Goal: Information Seeking & Learning: Find specific fact

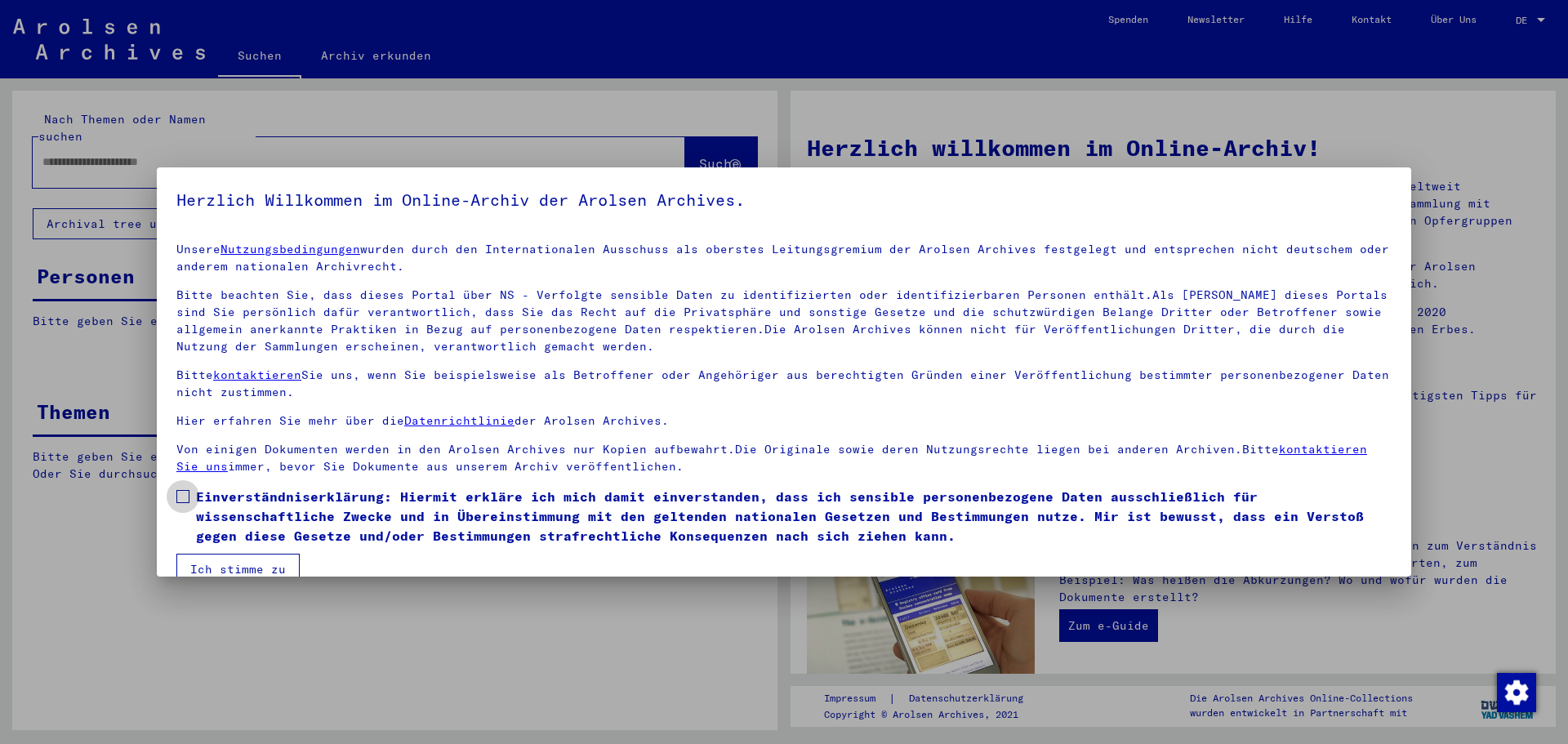
click at [184, 503] on label "Einverständniserklärung: Hiermit erkläre ich mich damit einverstanden, dass ich…" at bounding box center [783, 516] width 1215 height 59
click at [228, 564] on button "Ich stimme zu" at bounding box center [237, 569] width 124 height 31
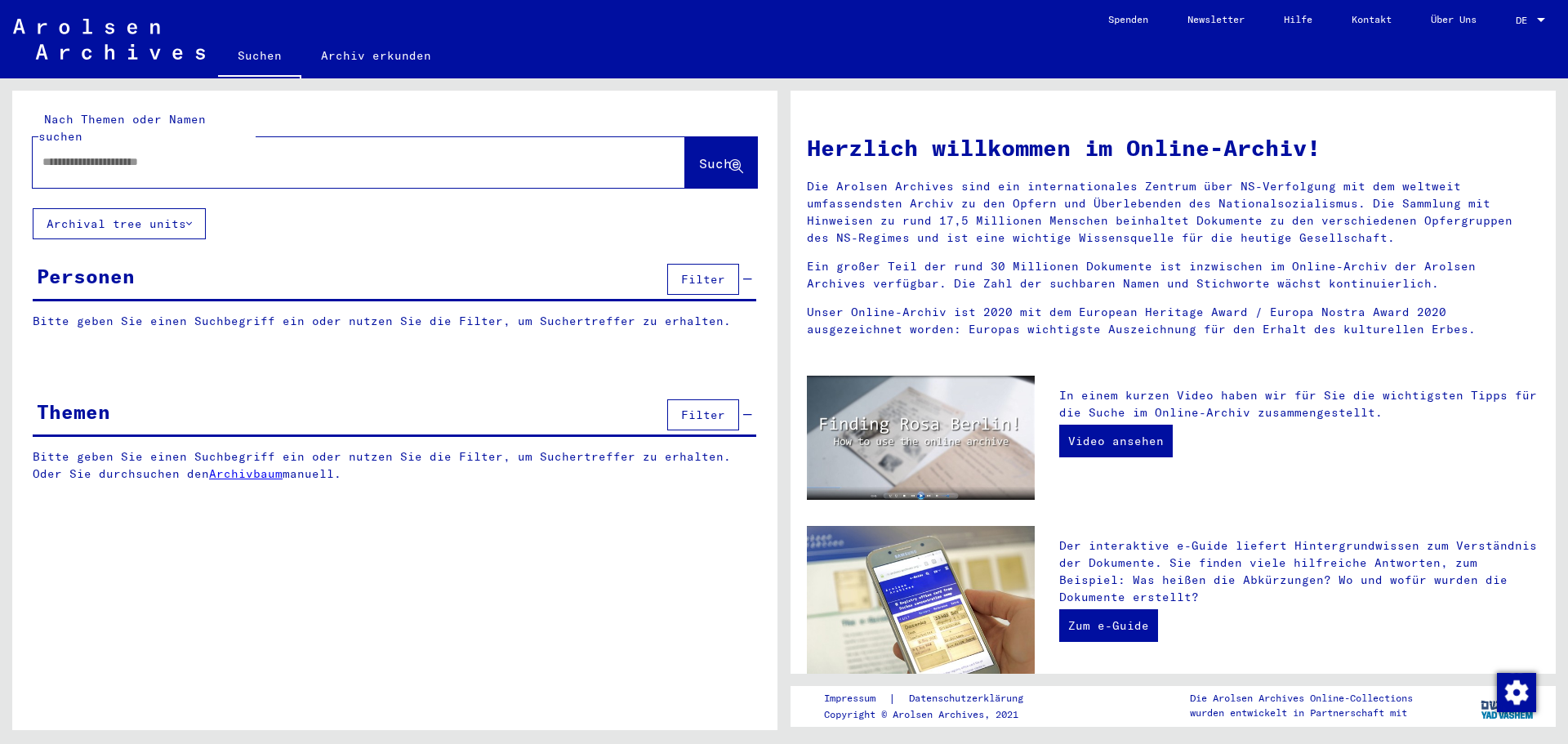
click at [93, 154] on input "text" at bounding box center [340, 162] width 594 height 17
type input "****"
click at [685, 149] on button "Suche" at bounding box center [721, 162] width 72 height 51
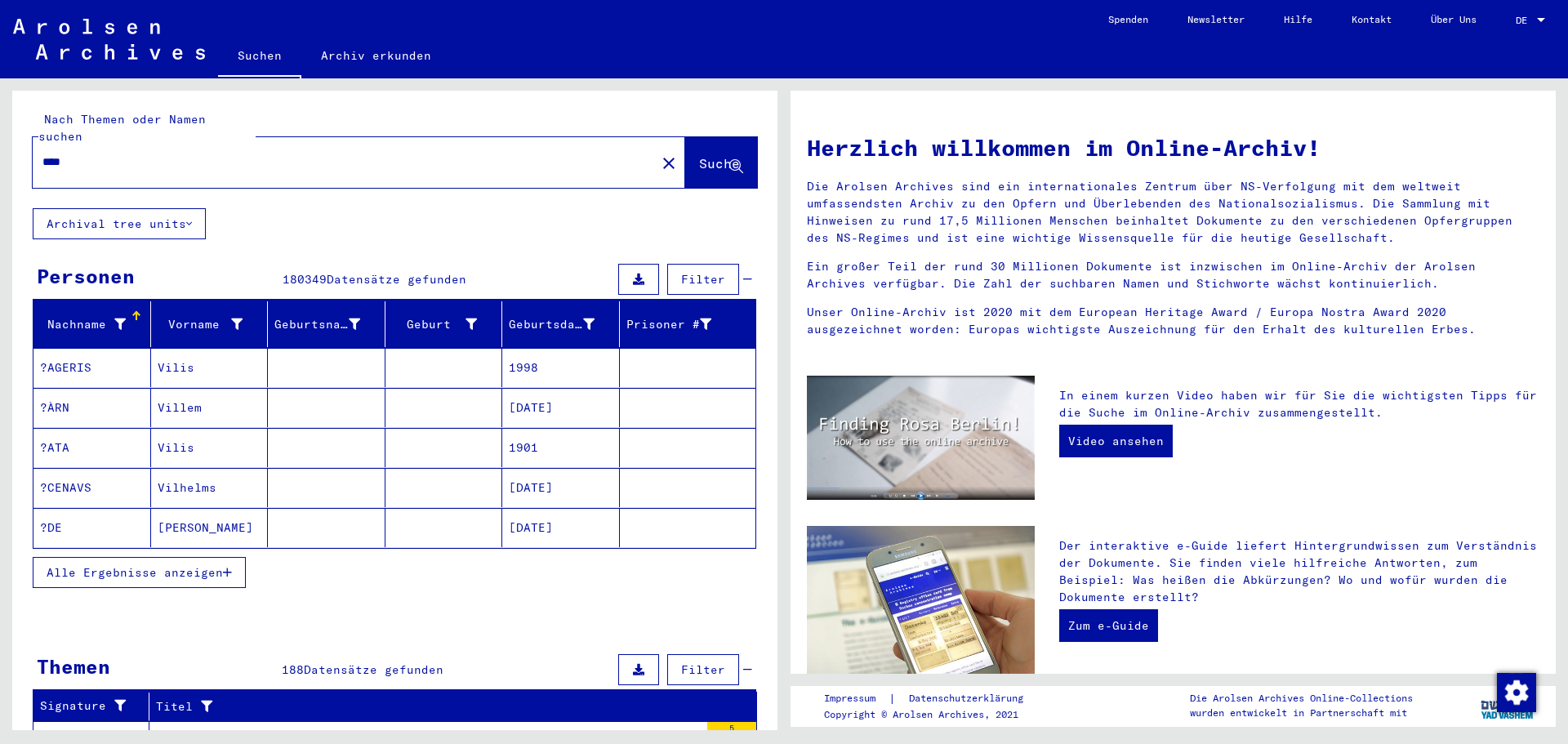
click at [117, 318] on icon at bounding box center [120, 324] width 12 height 12
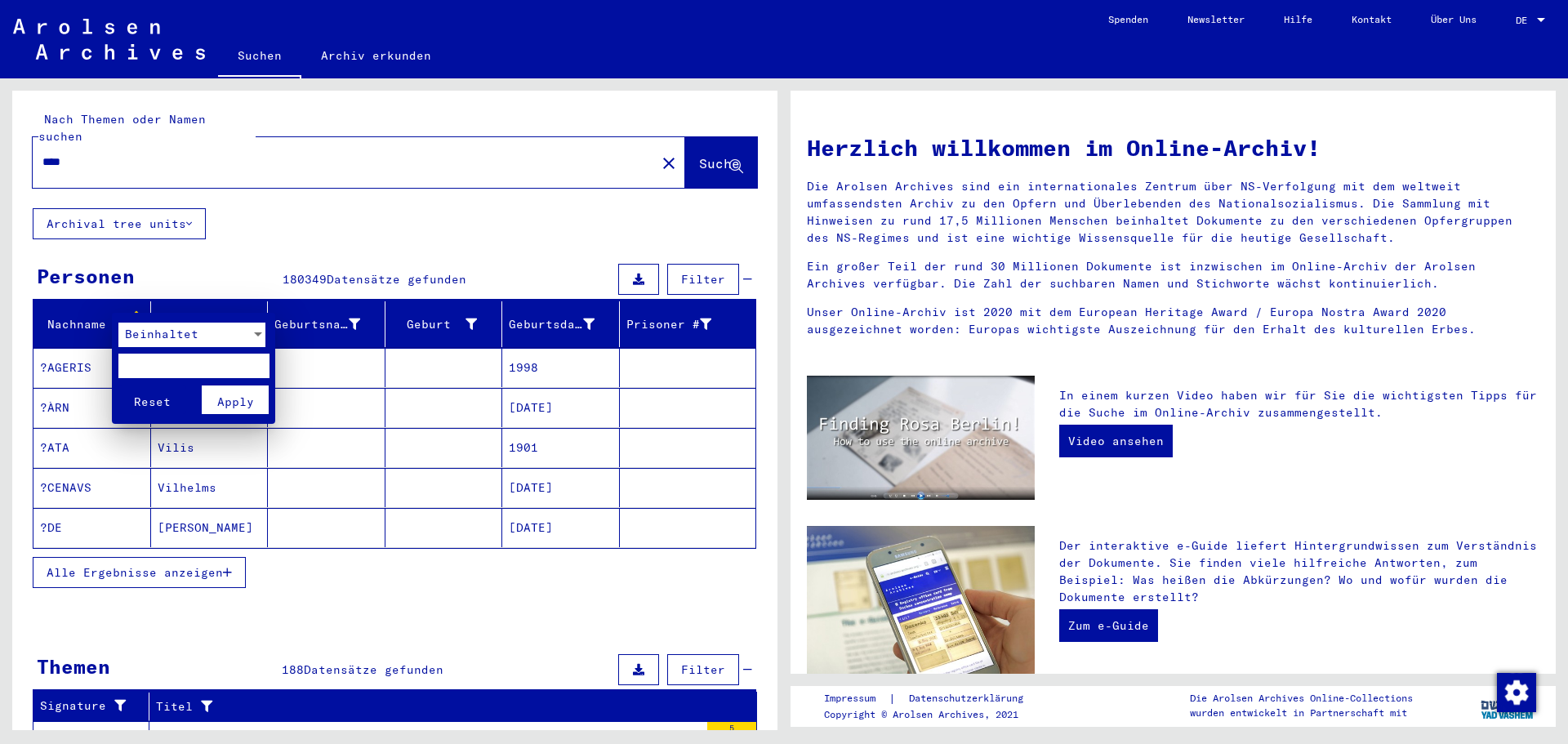
click at [166, 369] on input "text" at bounding box center [194, 366] width 151 height 25
type input "****"
click at [257, 333] on div at bounding box center [258, 334] width 8 height 4
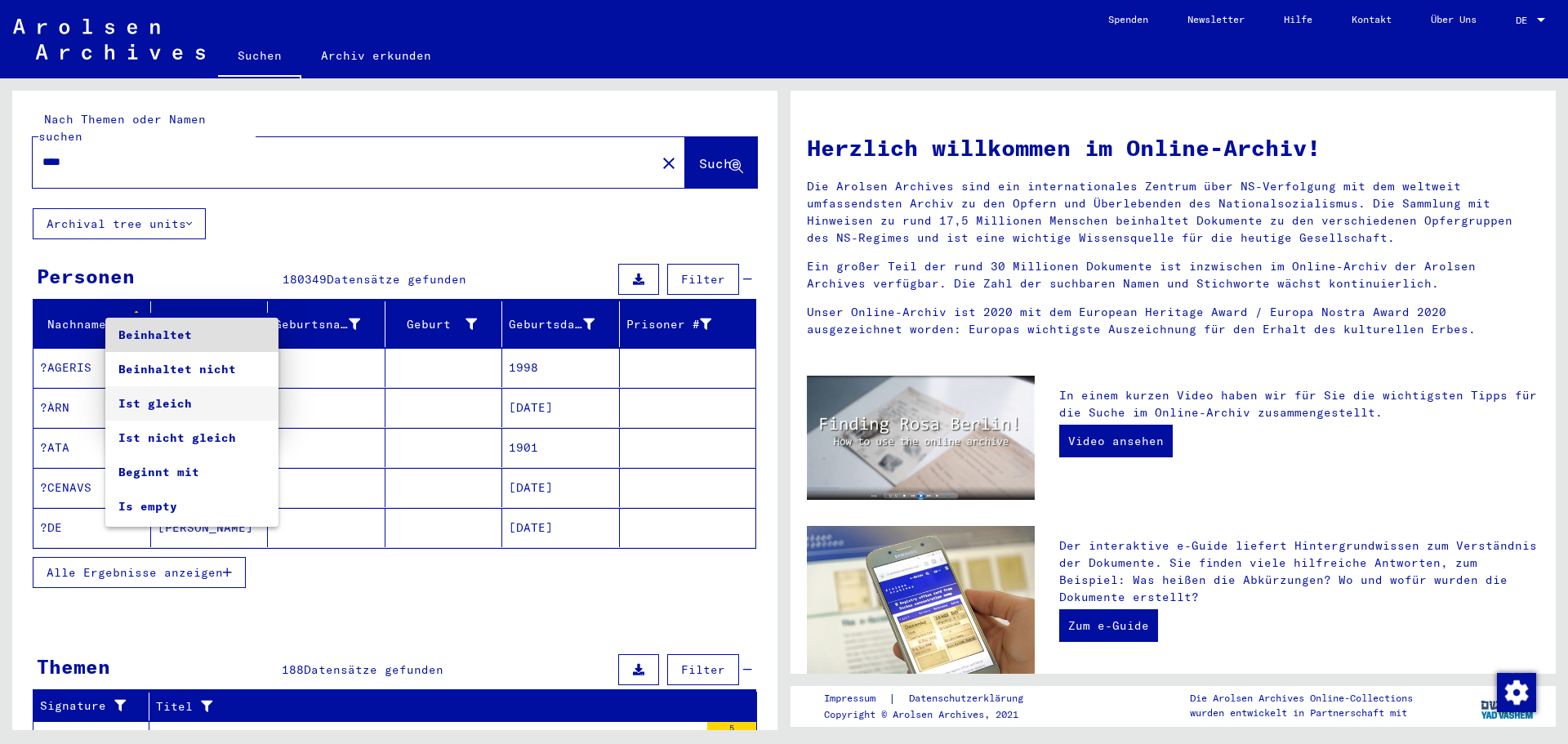
click at [201, 404] on span "Ist gleich" at bounding box center [191, 404] width 147 height 35
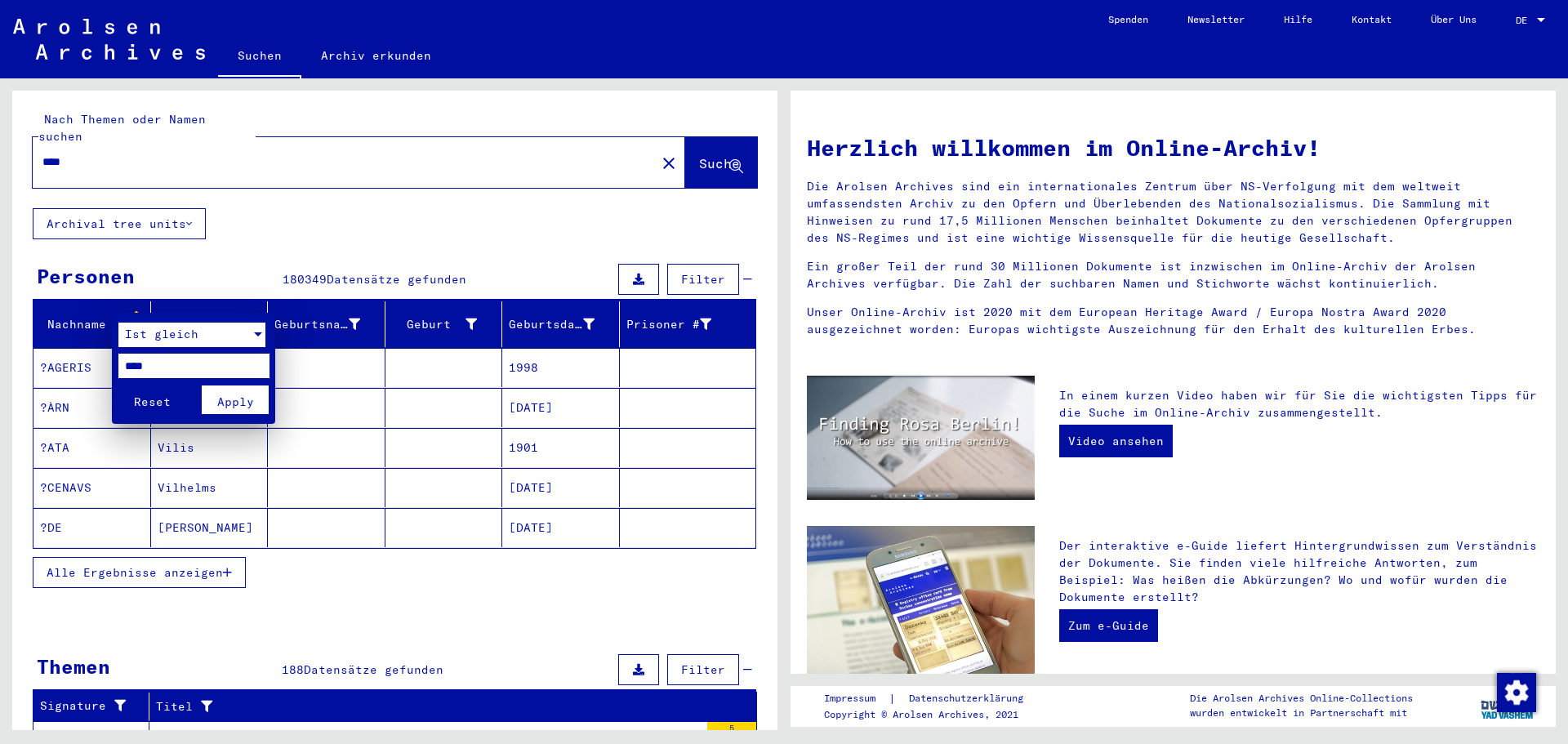
click at [240, 404] on span "Apply" at bounding box center [235, 402] width 36 height 15
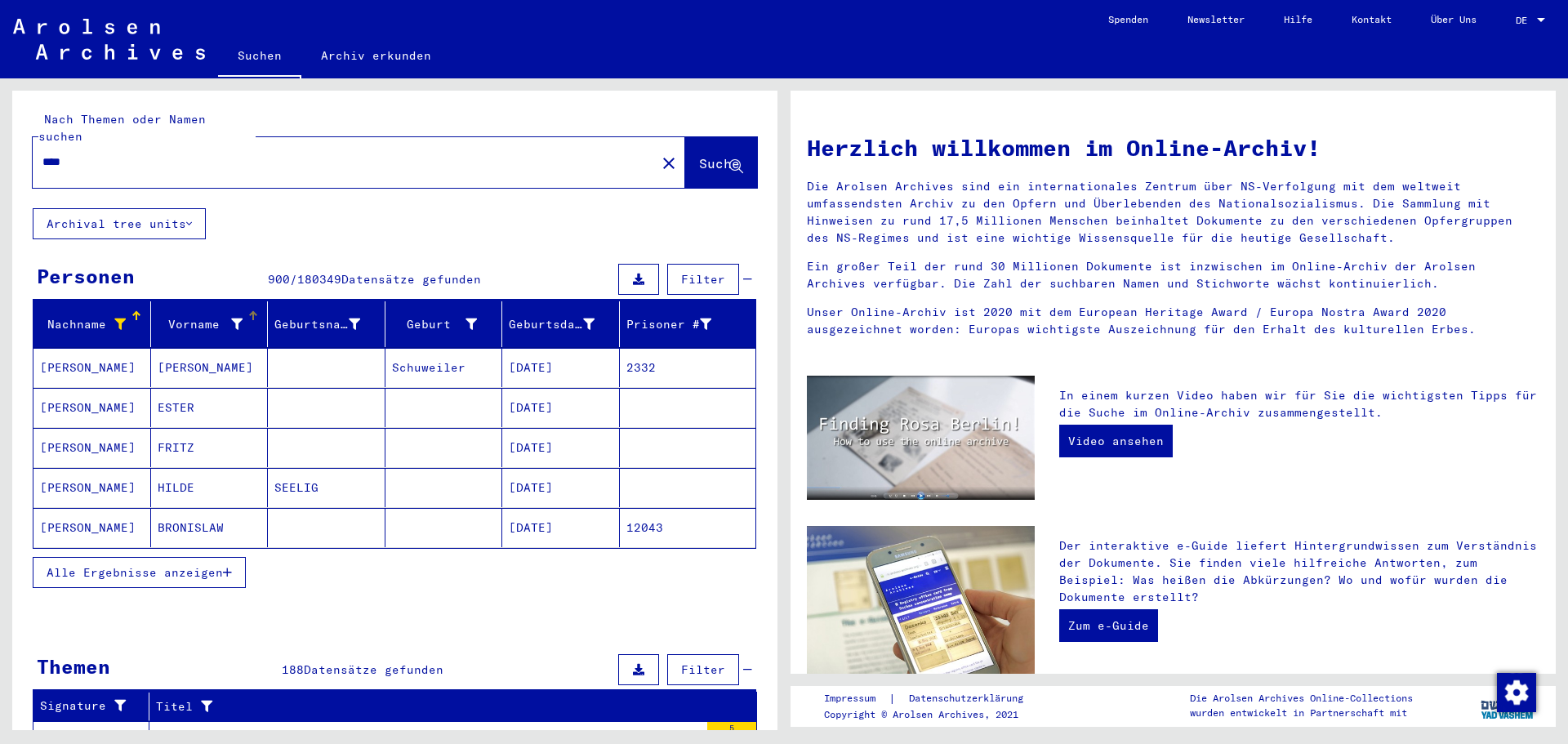
click at [233, 318] on icon at bounding box center [236, 324] width 12 height 12
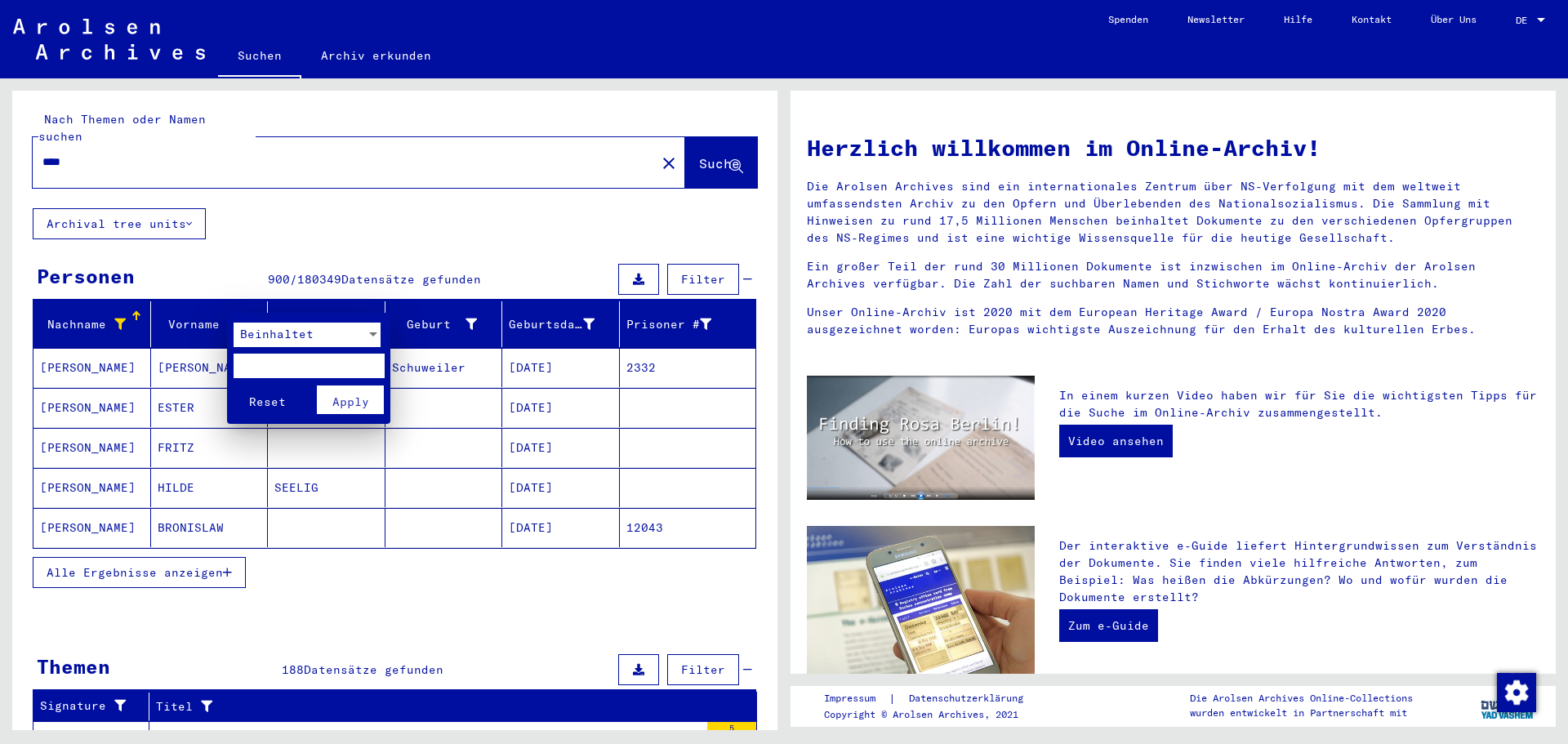
click at [271, 371] on input "text" at bounding box center [309, 366] width 151 height 25
type input "*********"
click at [375, 333] on div at bounding box center [372, 334] width 8 height 4
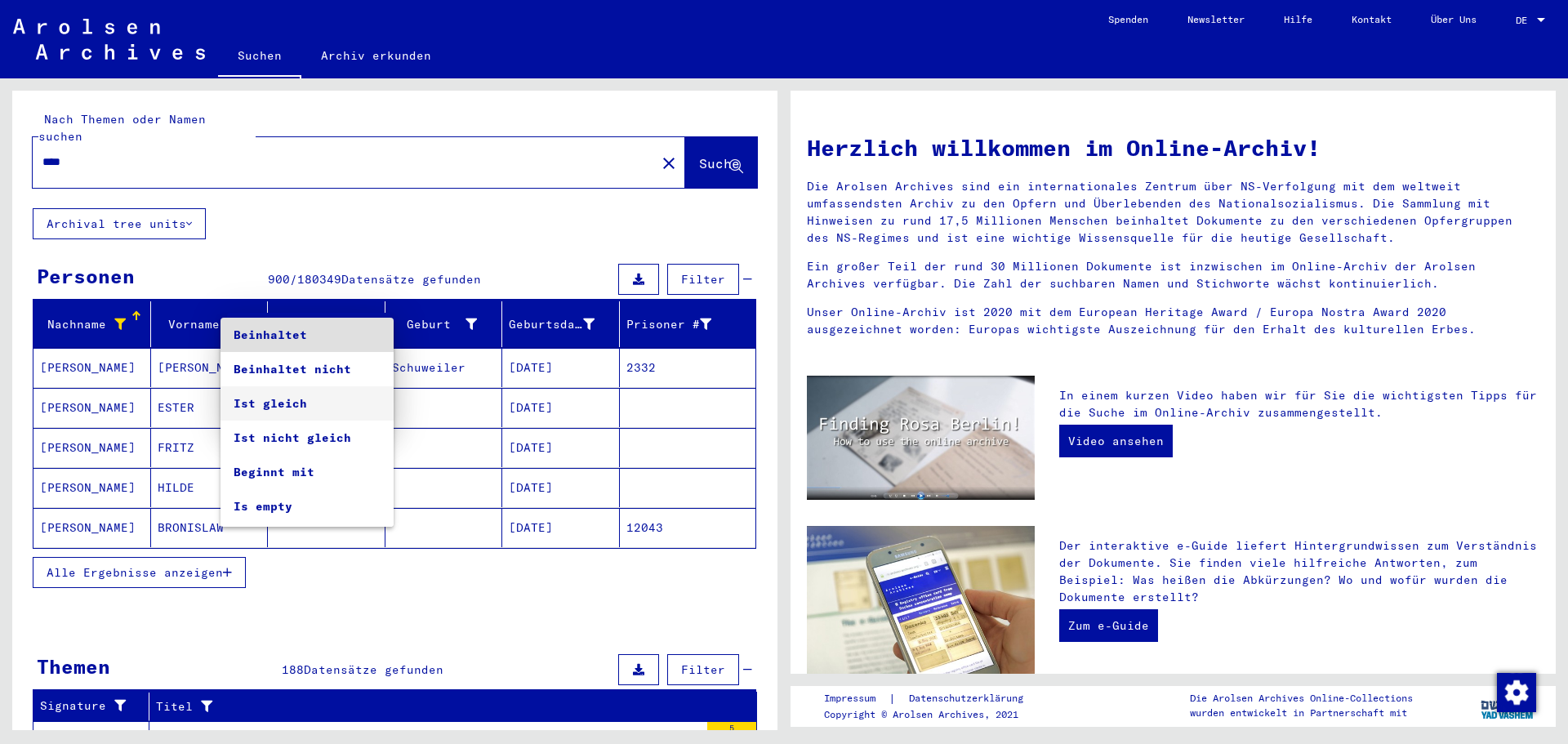
click at [307, 403] on span "Ist gleich" at bounding box center [307, 404] width 147 height 35
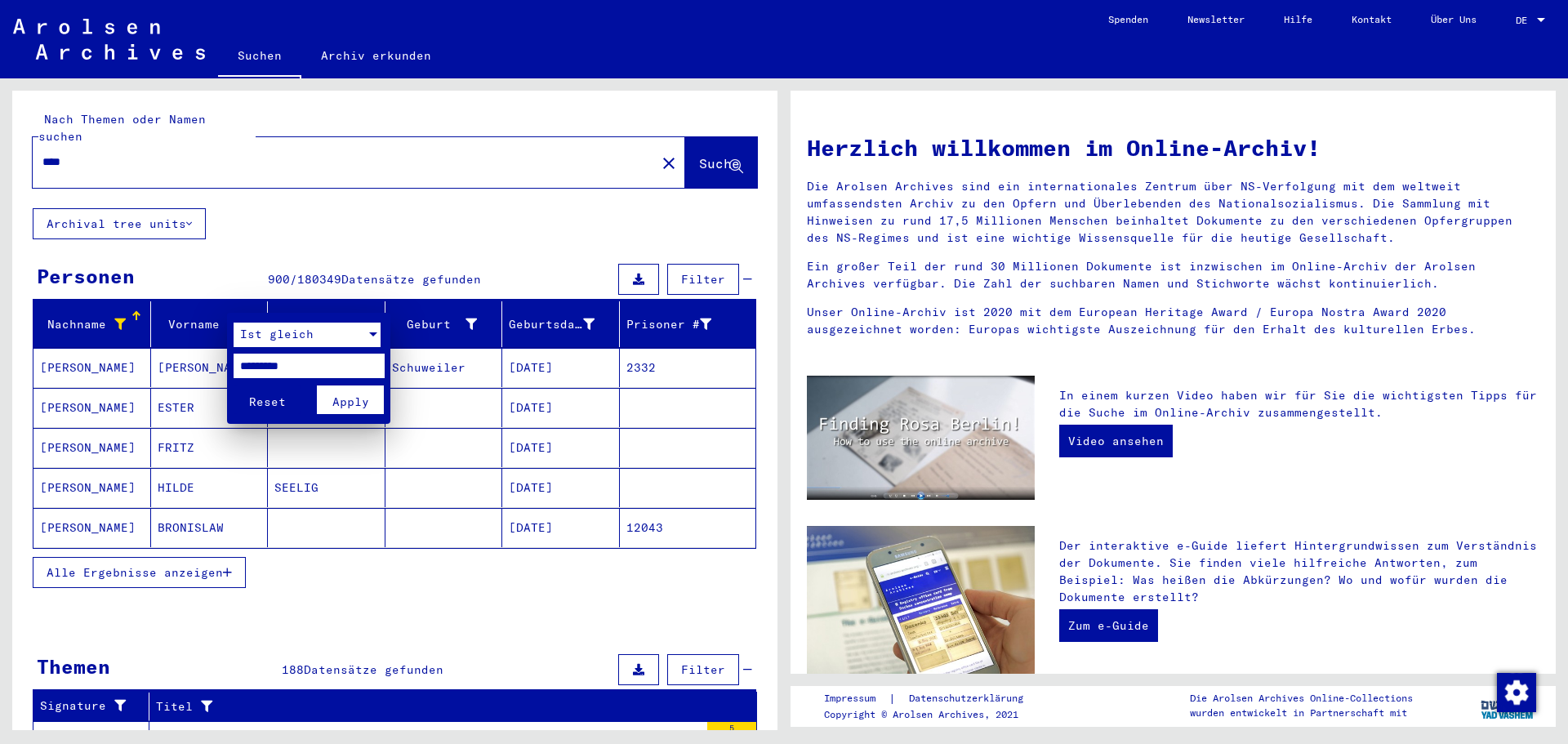
click at [364, 398] on span "Apply" at bounding box center [350, 402] width 36 height 15
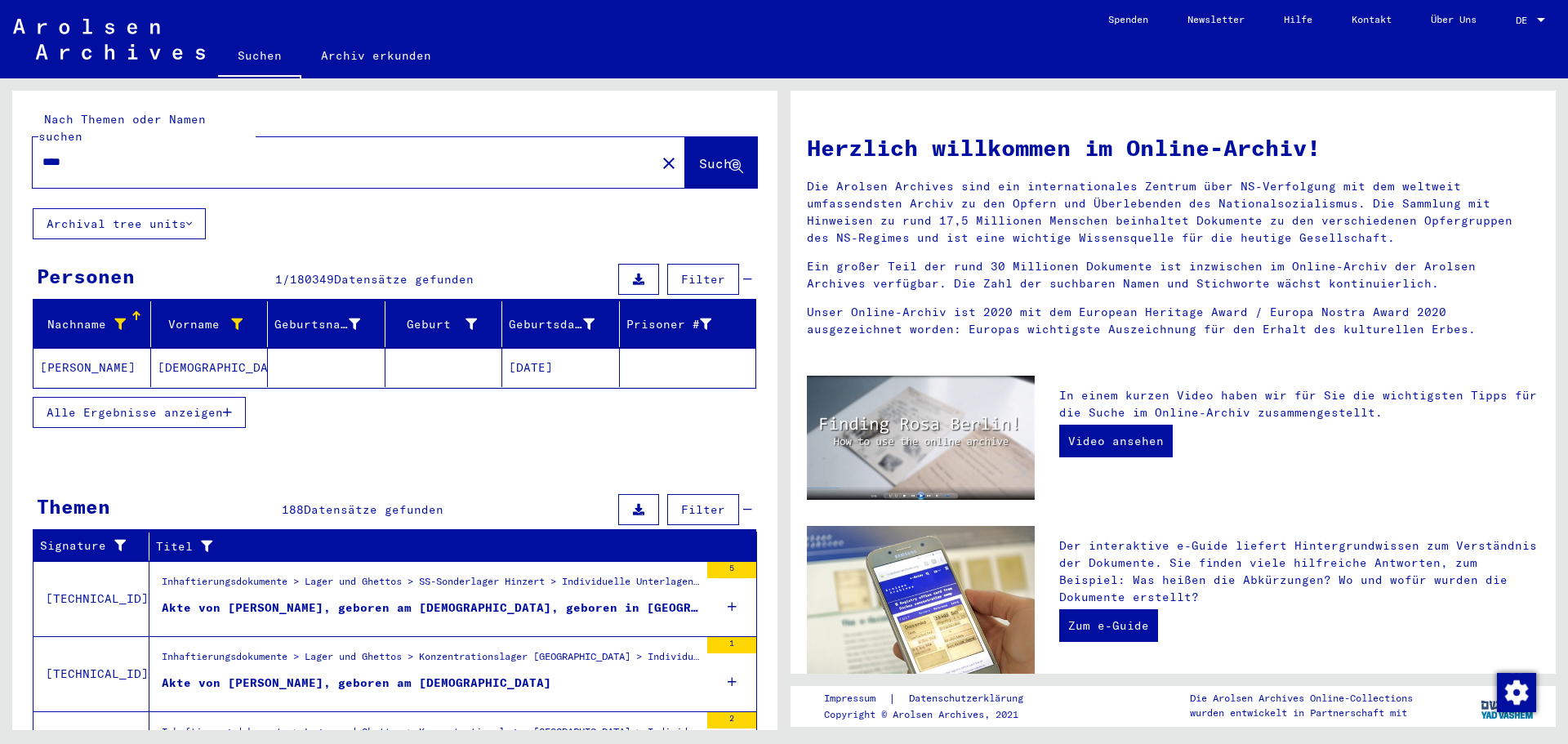
click at [124, 405] on span "Alle Ergebnisse anzeigen" at bounding box center [134, 412] width 176 height 15
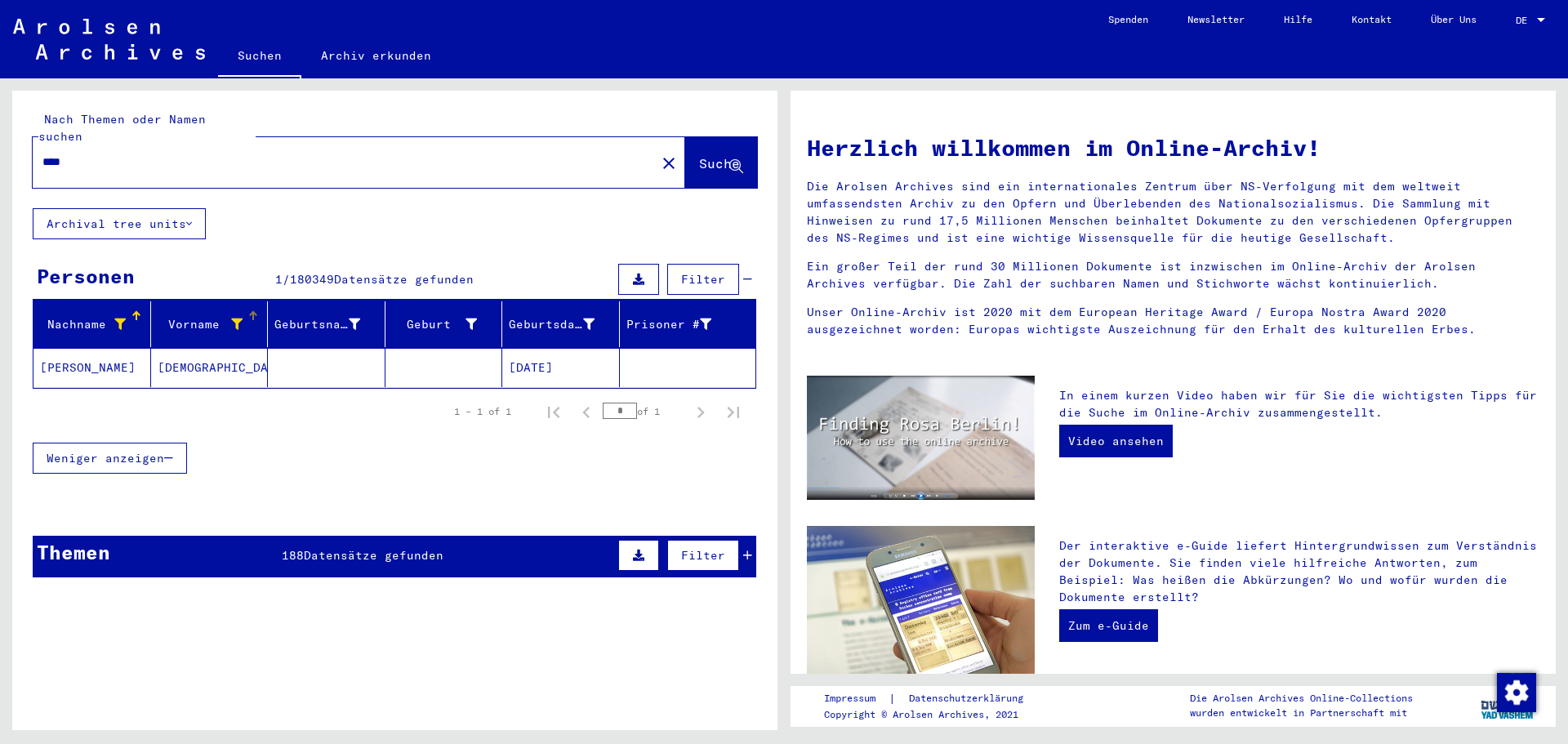
click at [231, 318] on icon at bounding box center [236, 324] width 12 height 12
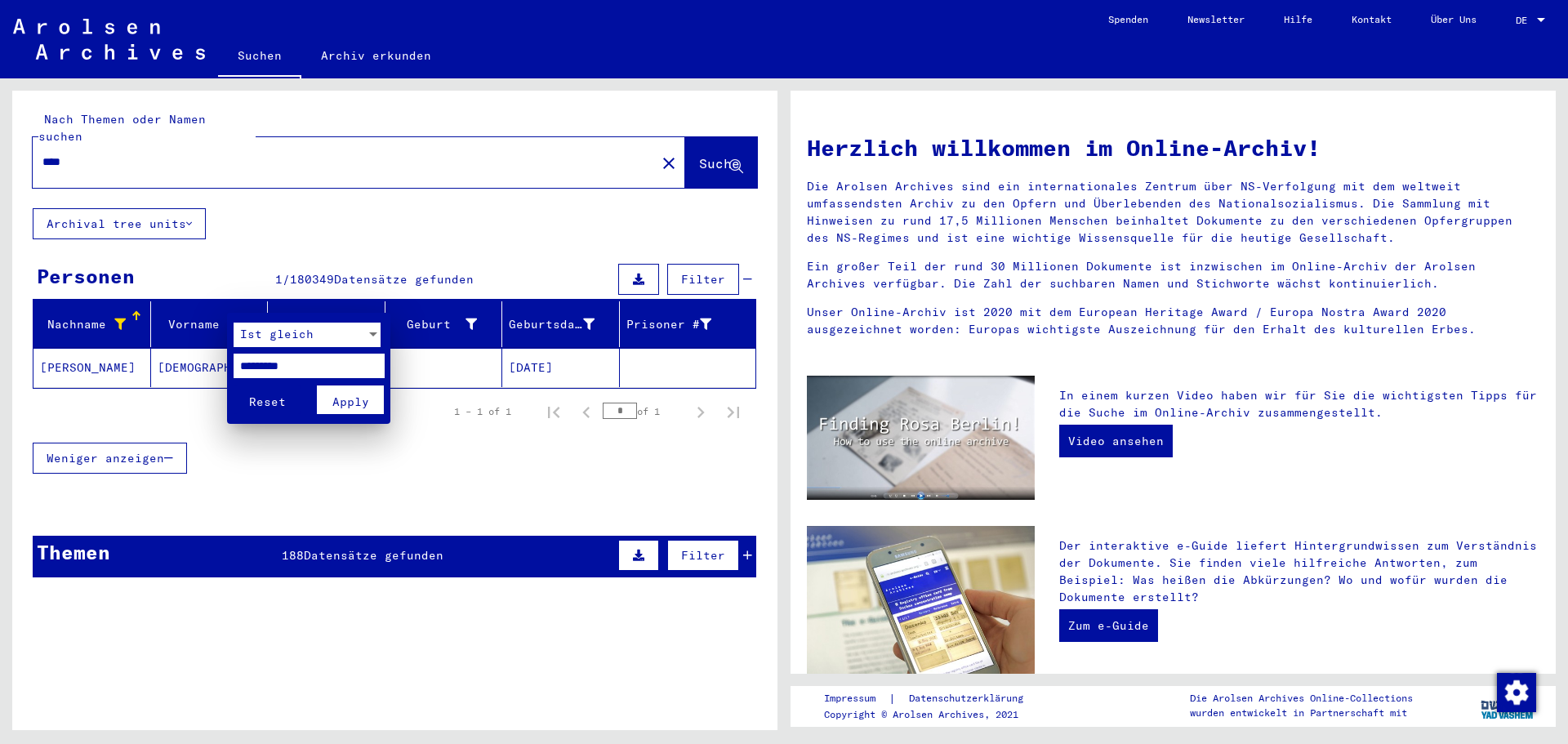
drag, startPoint x: 327, startPoint y: 361, endPoint x: 206, endPoint y: 364, distance: 121.0
click at [206, 364] on div "Ist gleich ********* Reset Apply" at bounding box center [784, 372] width 1568 height 744
type input "****"
click at [234, 386] on button "Reset" at bounding box center [268, 400] width 68 height 28
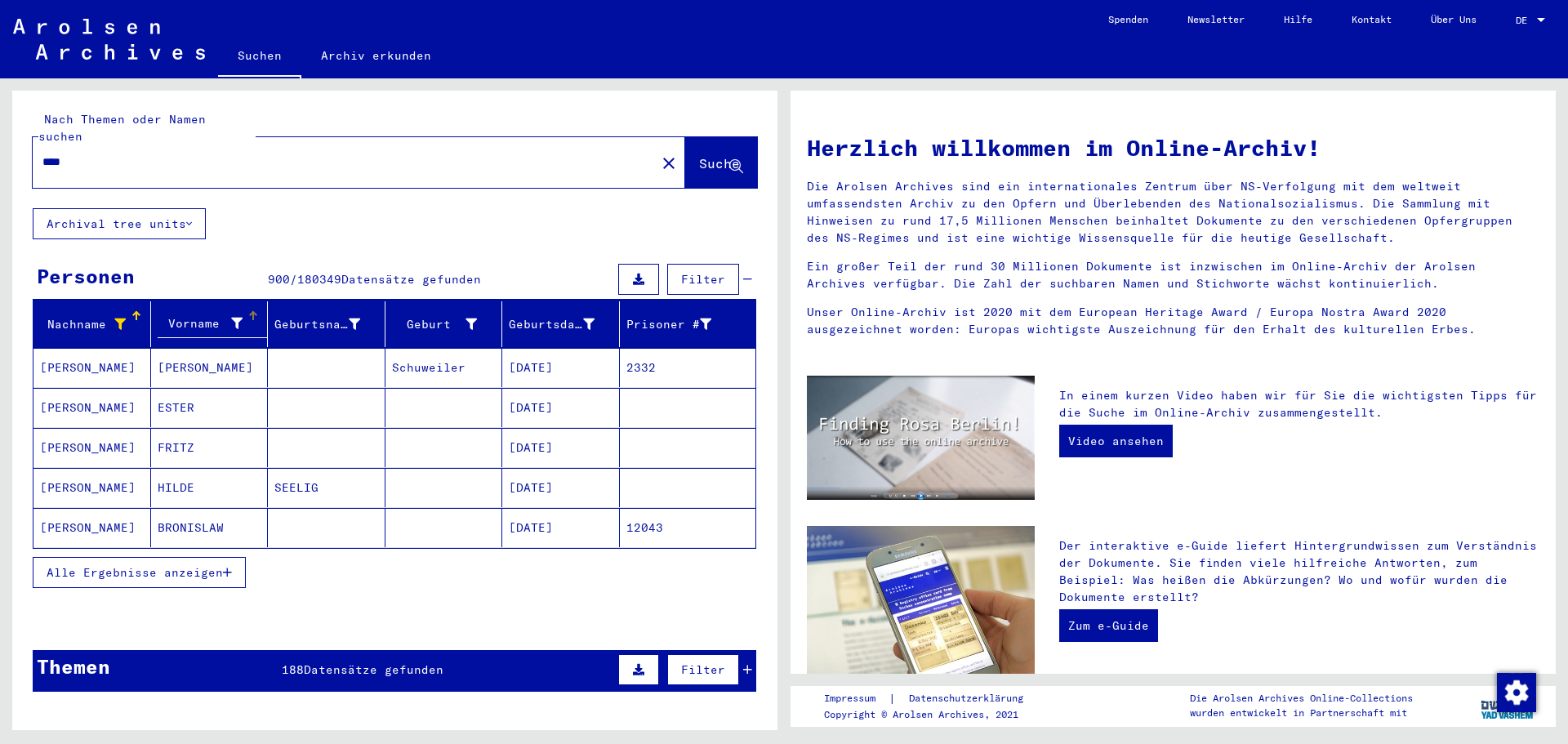
click at [231, 317] on icon at bounding box center [236, 323] width 12 height 12
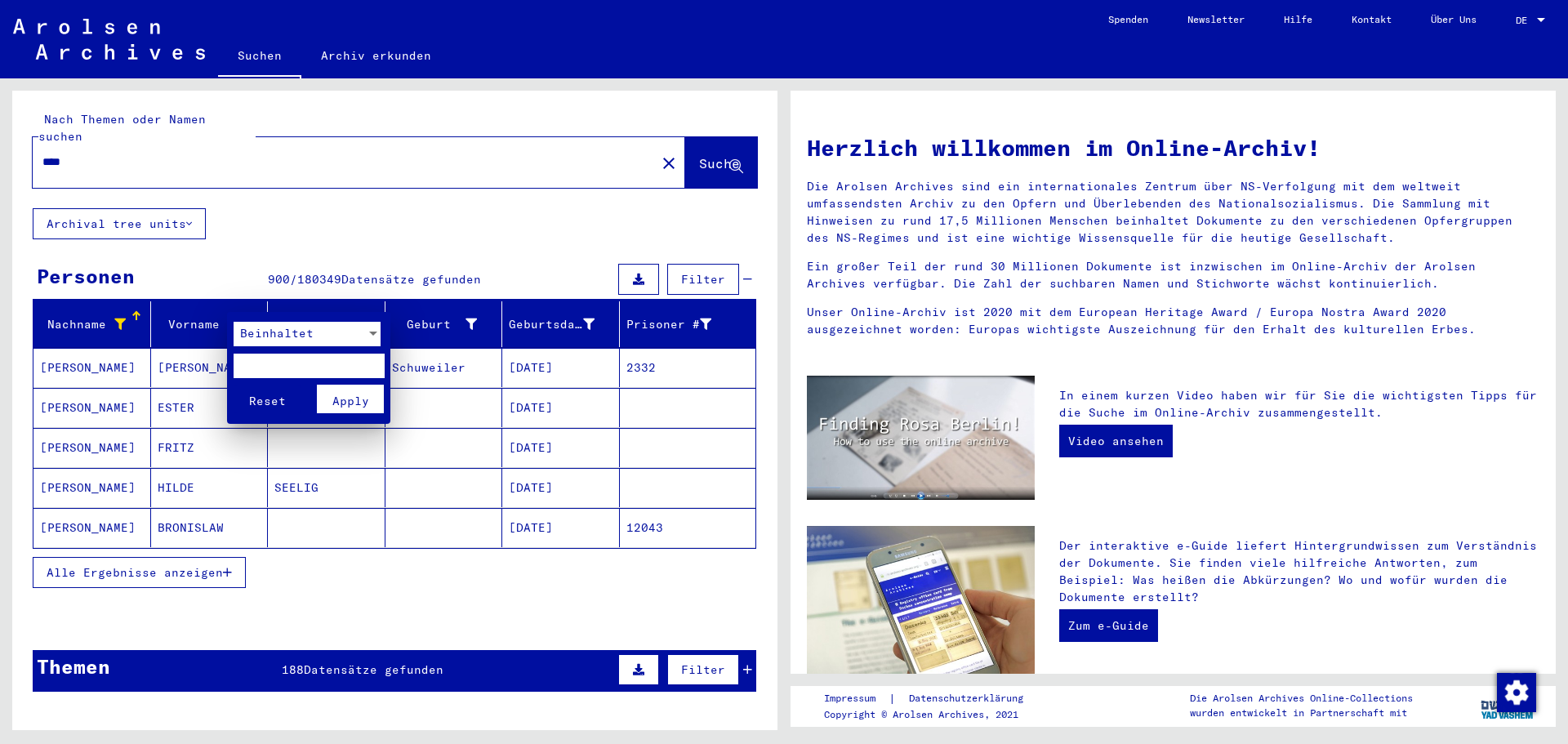
click at [294, 364] on input "text" at bounding box center [309, 366] width 151 height 25
type input "****"
click at [345, 398] on span "Apply" at bounding box center [350, 401] width 36 height 15
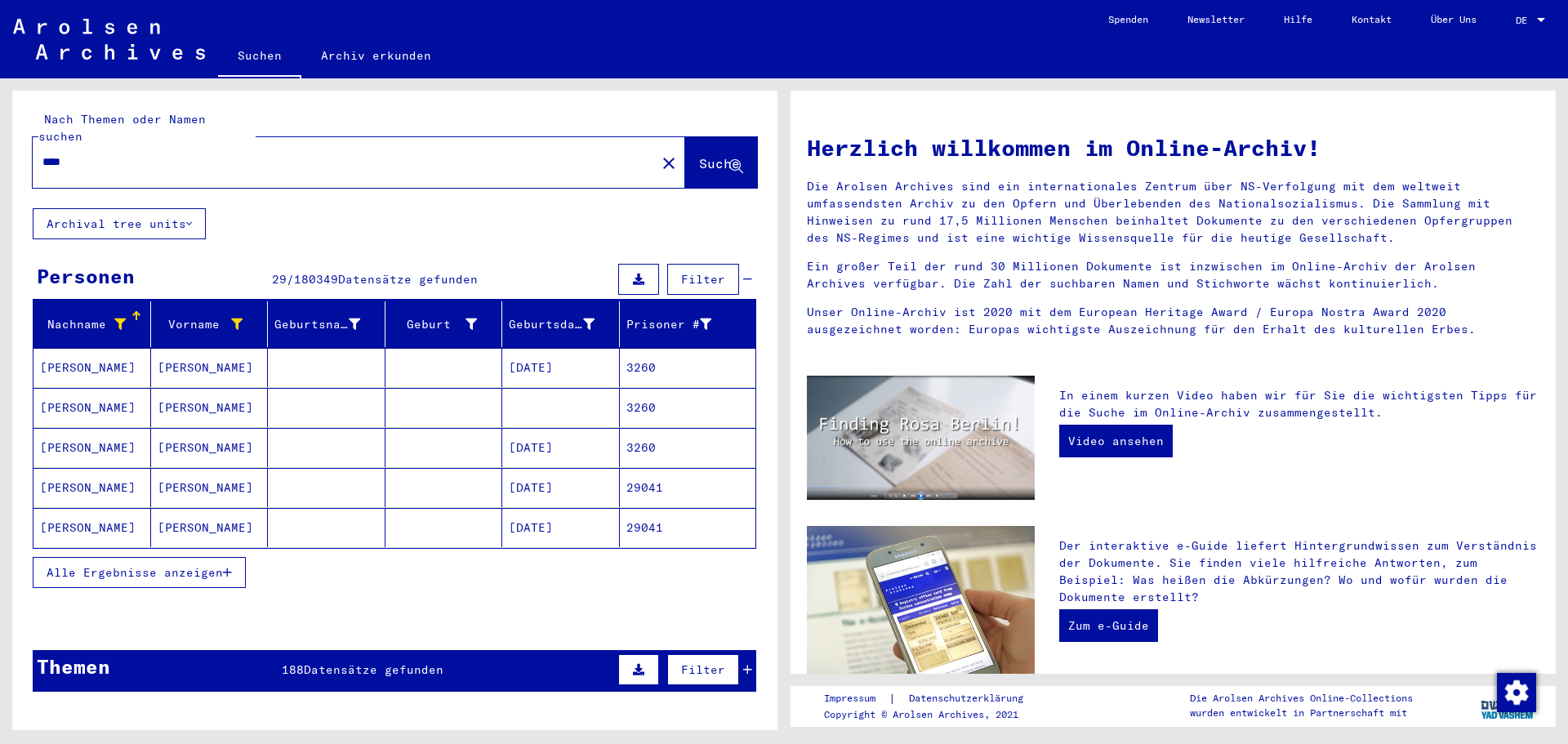
click at [58, 241] on div "Nach Themen oder Namen suchen **** close Suche Archival tree units Personen 29 …" at bounding box center [395, 397] width 765 height 614
click at [187, 565] on span "Alle Ergebnisse anzeigen" at bounding box center [134, 572] width 176 height 15
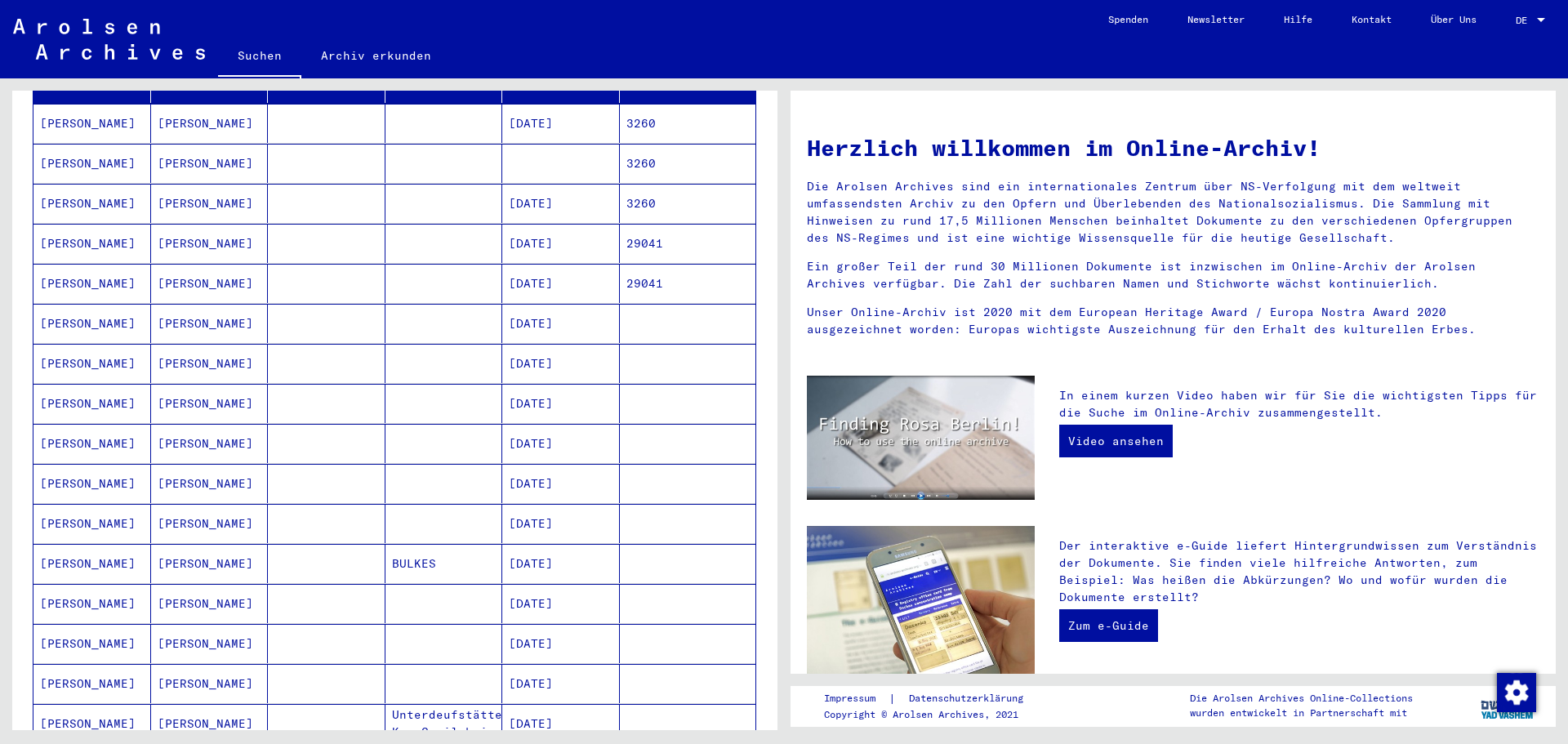
scroll to position [245, 0]
click at [60, 543] on mat-cell "[PERSON_NAME]" at bounding box center [92, 563] width 117 height 39
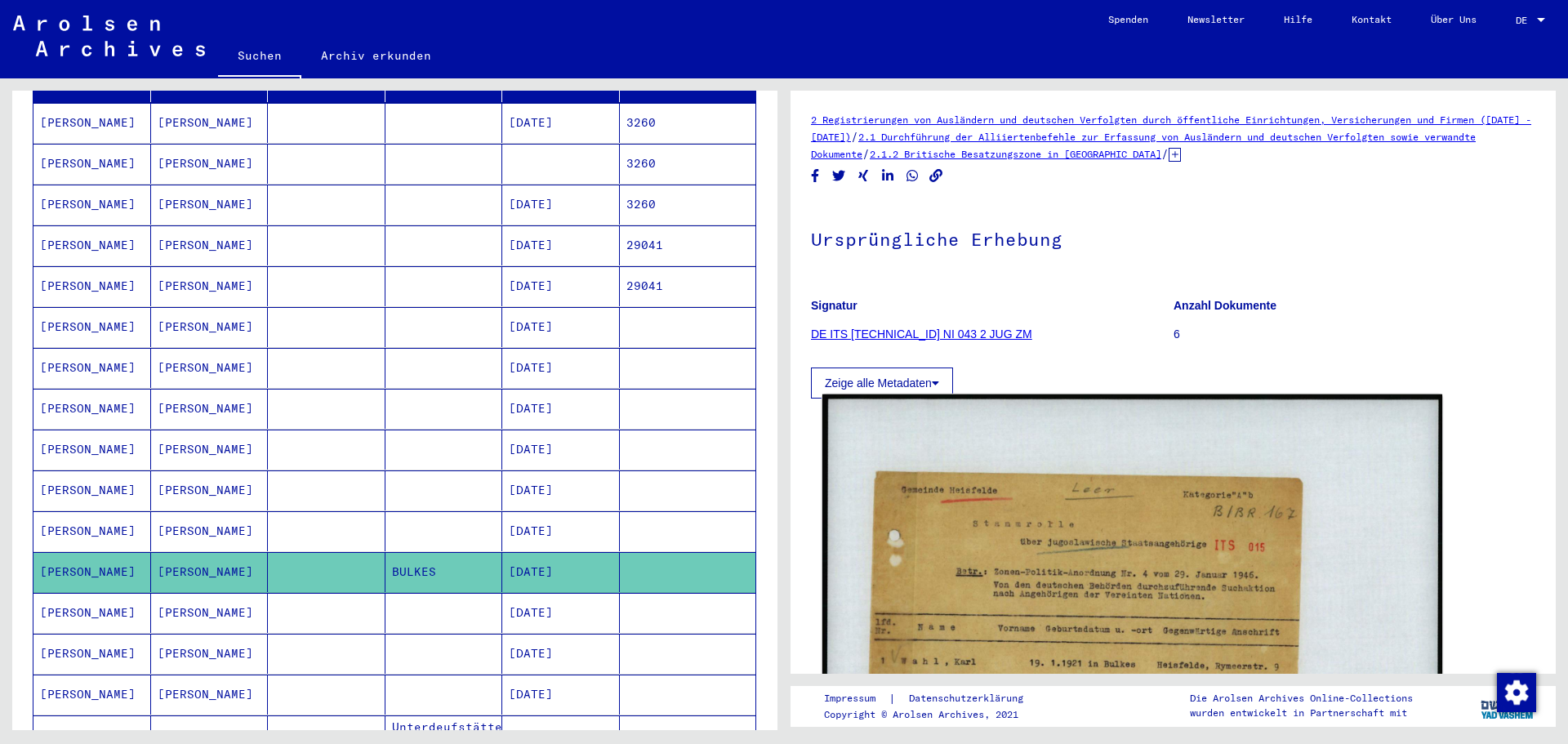
click at [964, 579] on img at bounding box center [1132, 615] width 620 height 442
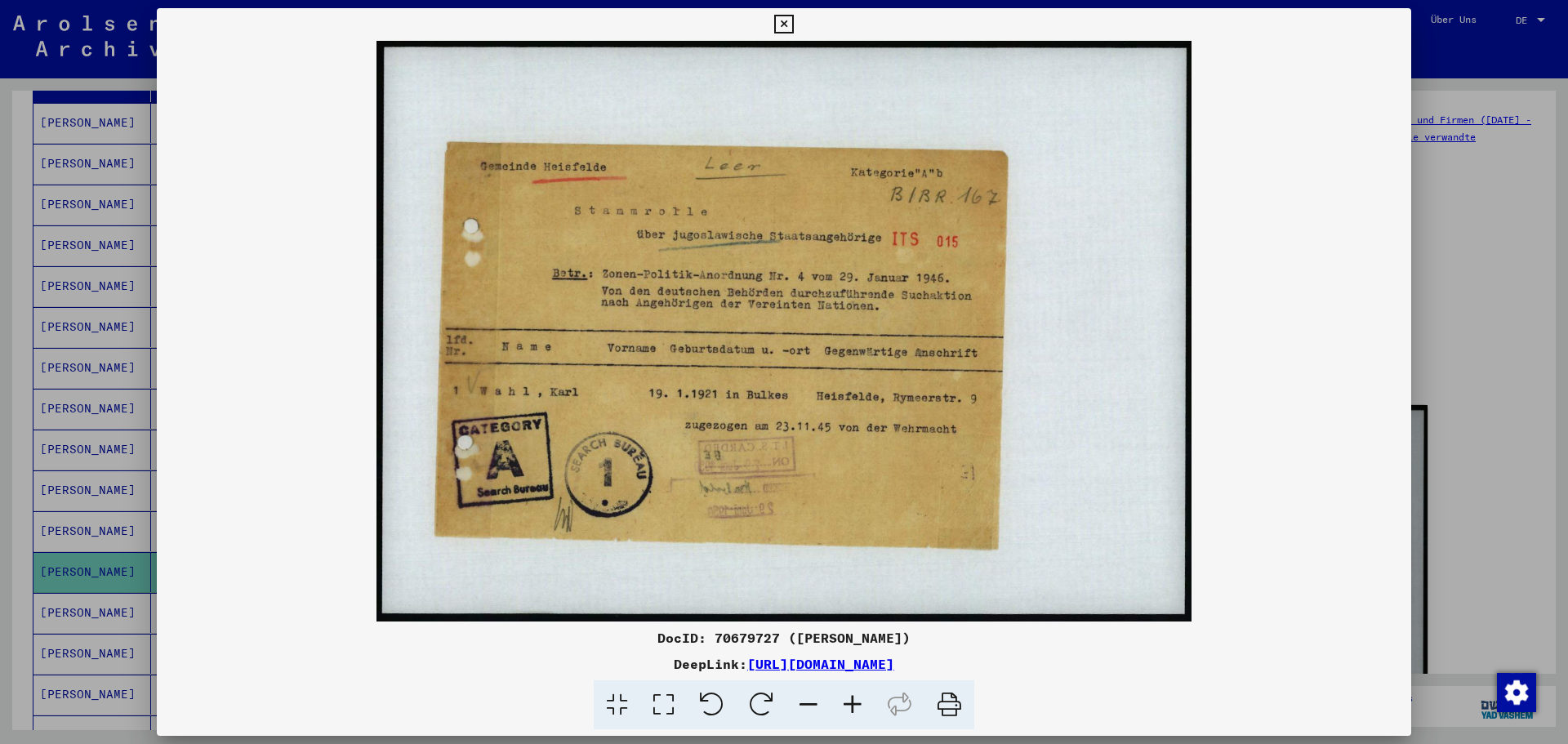
click at [1130, 396] on img at bounding box center [783, 331] width 1254 height 580
click at [1266, 389] on img at bounding box center [783, 331] width 1254 height 580
click at [786, 21] on icon at bounding box center [783, 25] width 19 height 20
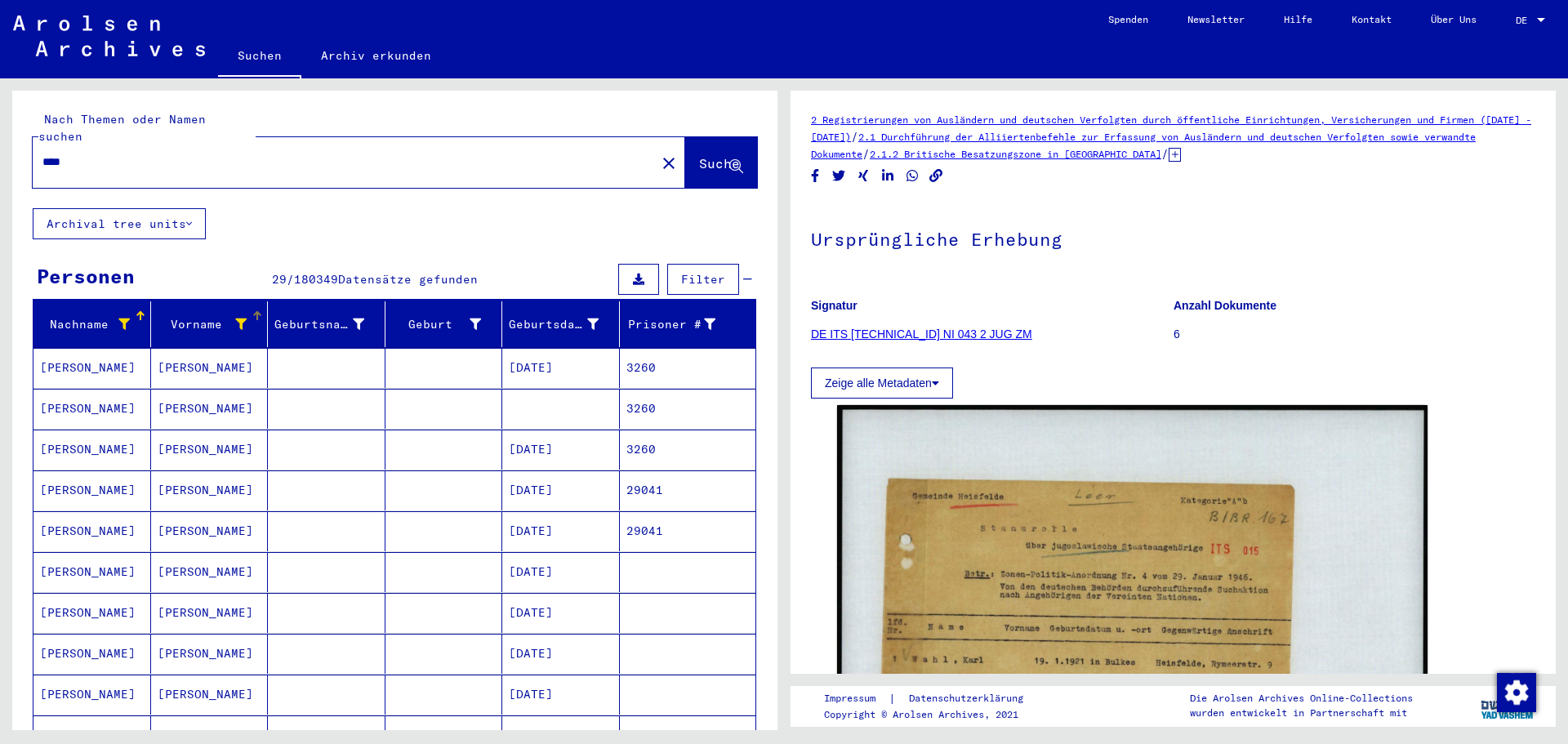
click at [236, 316] on div at bounding box center [241, 324] width 12 height 17
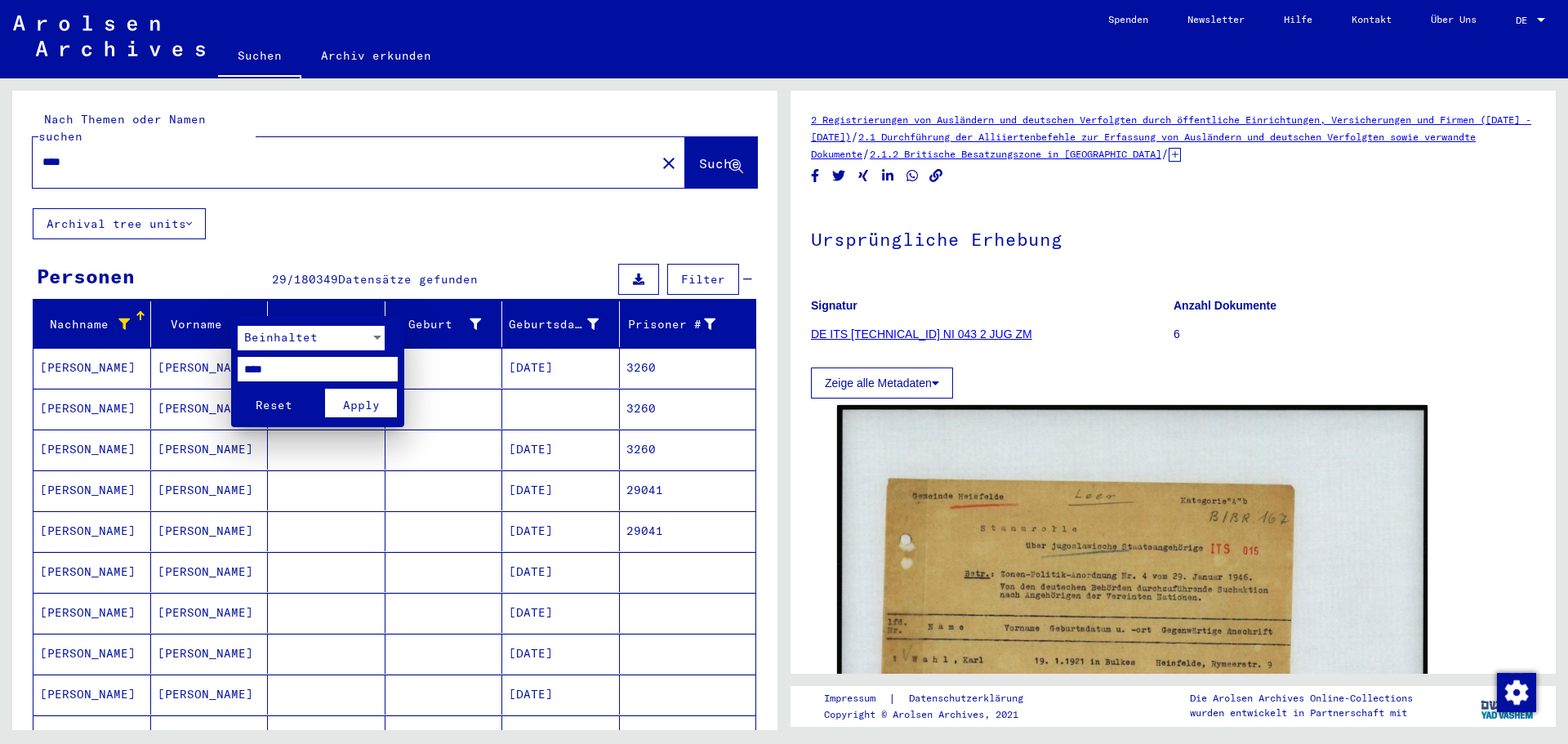
drag, startPoint x: 294, startPoint y: 366, endPoint x: 212, endPoint y: 369, distance: 82.1
click at [212, 369] on div "Beinhaltet **** Reset Apply" at bounding box center [784, 372] width 1568 height 744
type input "*********"
click at [361, 405] on span "Apply" at bounding box center [361, 404] width 36 height 15
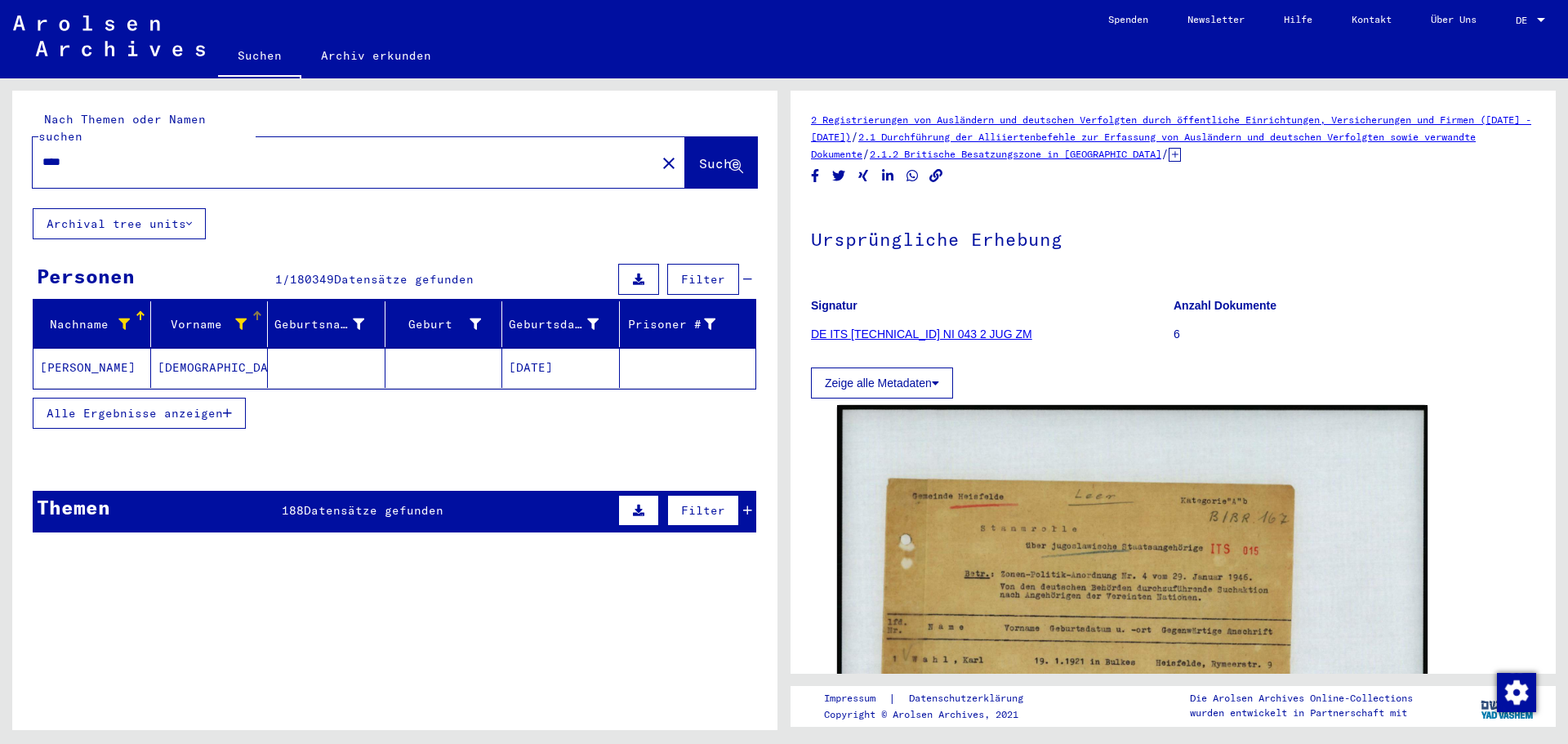
click at [57, 350] on mat-cell "[PERSON_NAME]" at bounding box center [92, 367] width 117 height 40
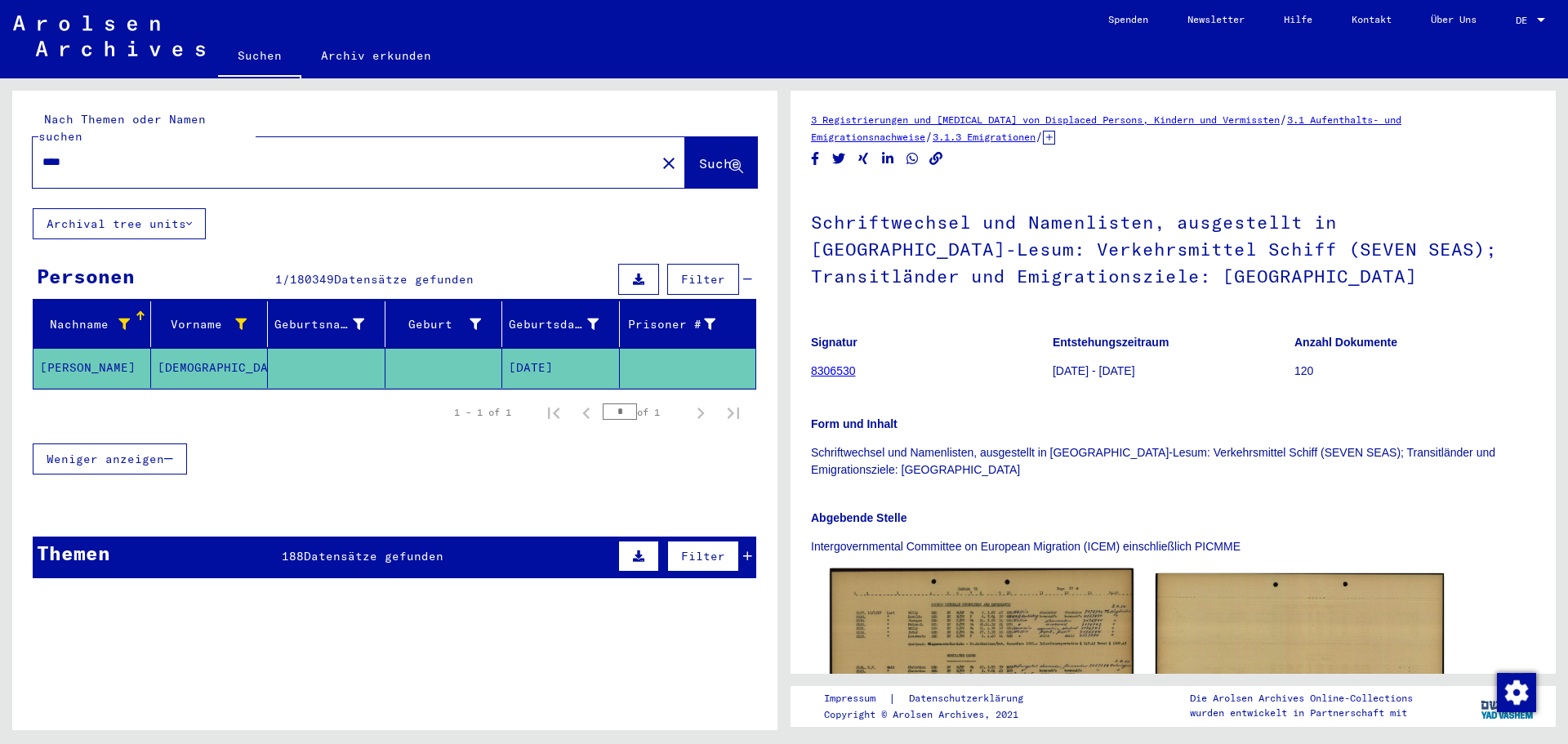
click at [921, 631] on img at bounding box center [981, 668] width 303 height 198
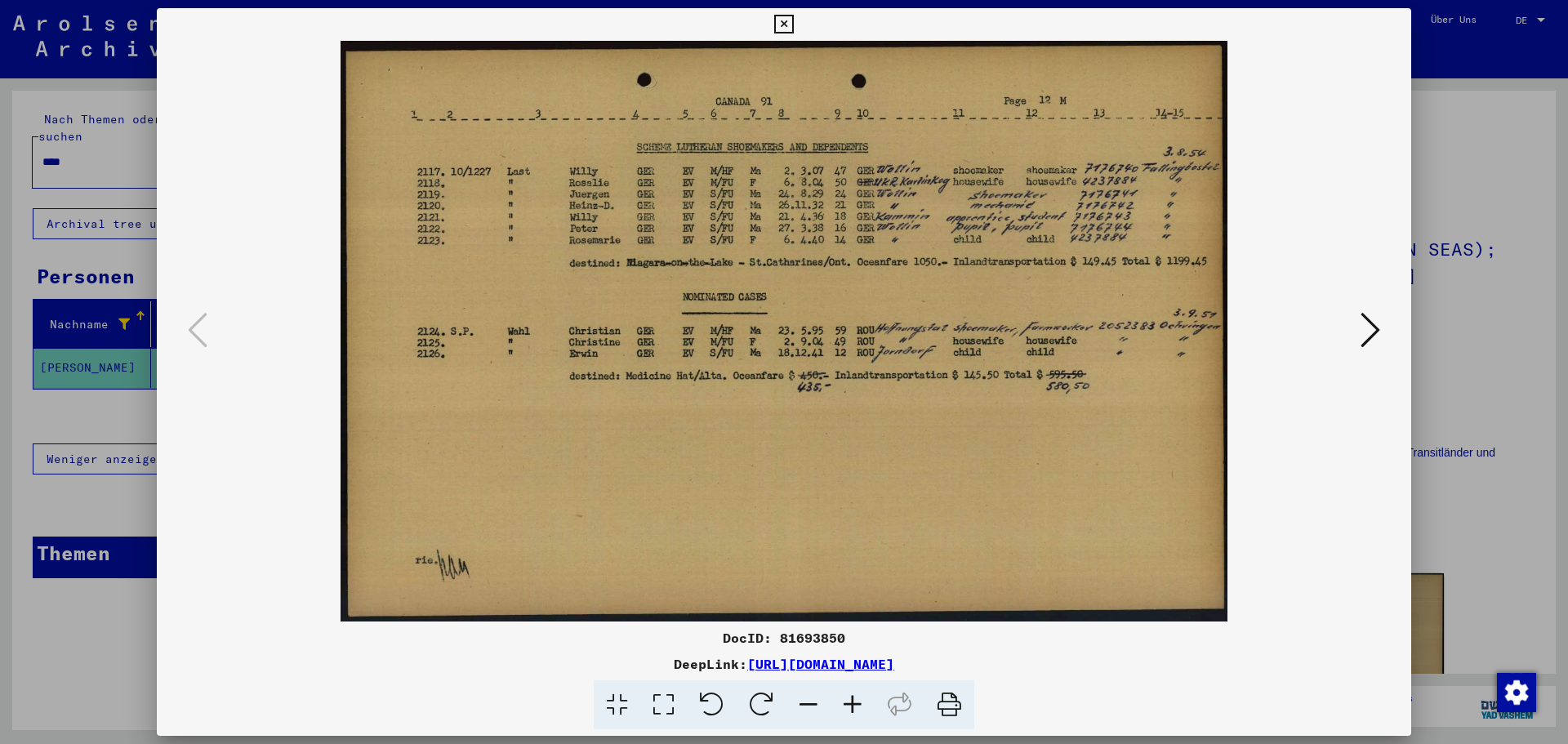
drag, startPoint x: 874, startPoint y: 419, endPoint x: 844, endPoint y: 429, distance: 31.6
click at [844, 429] on img at bounding box center [784, 331] width 1143 height 580
click at [801, 32] on div "DocID: 81693850 DeepLink: [URL][DOMAIN_NAME]" at bounding box center [783, 369] width 1254 height 722
click at [782, 22] on icon at bounding box center [783, 25] width 19 height 20
